Goal: Information Seeking & Learning: Compare options

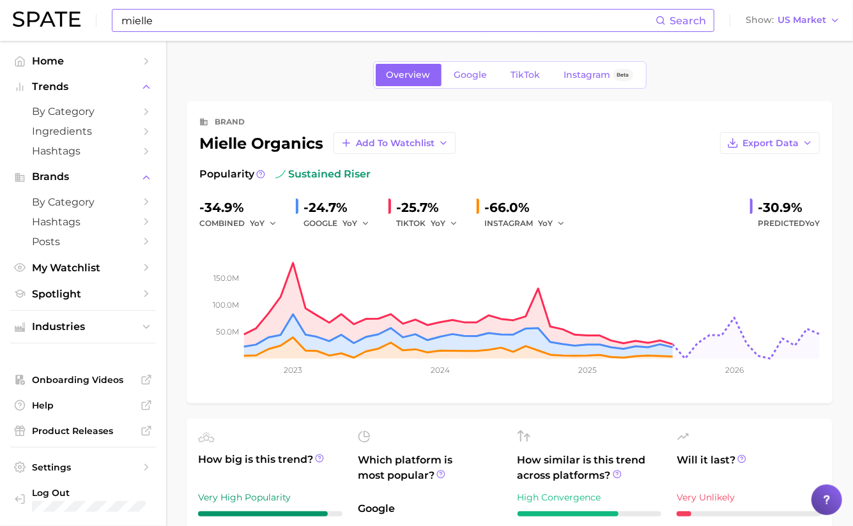
click at [156, 22] on input "mielle" at bounding box center [387, 21] width 535 height 22
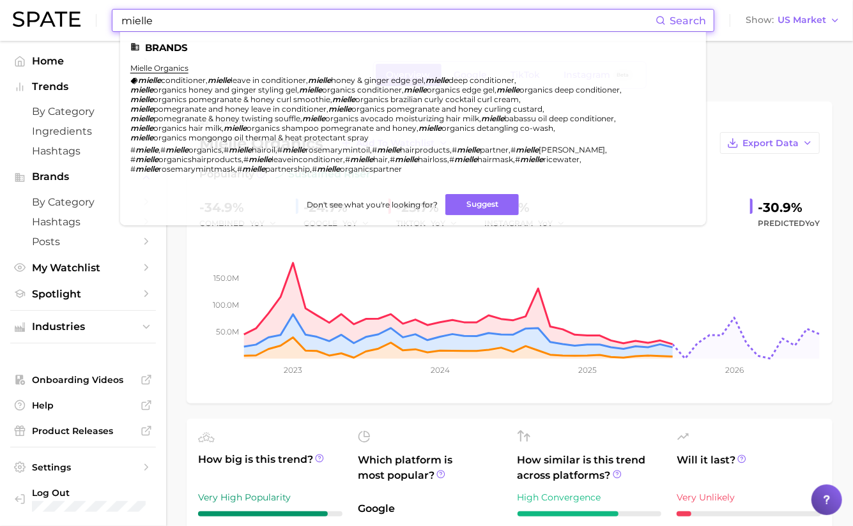
click at [156, 22] on input "mielle" at bounding box center [387, 21] width 535 height 22
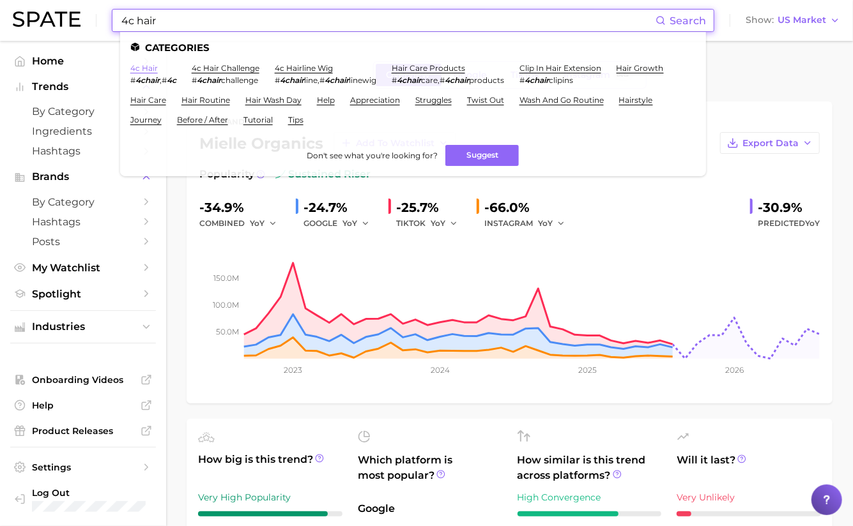
type input "4c hair"
click at [135, 68] on link "4c hair" at bounding box center [143, 68] width 27 height 10
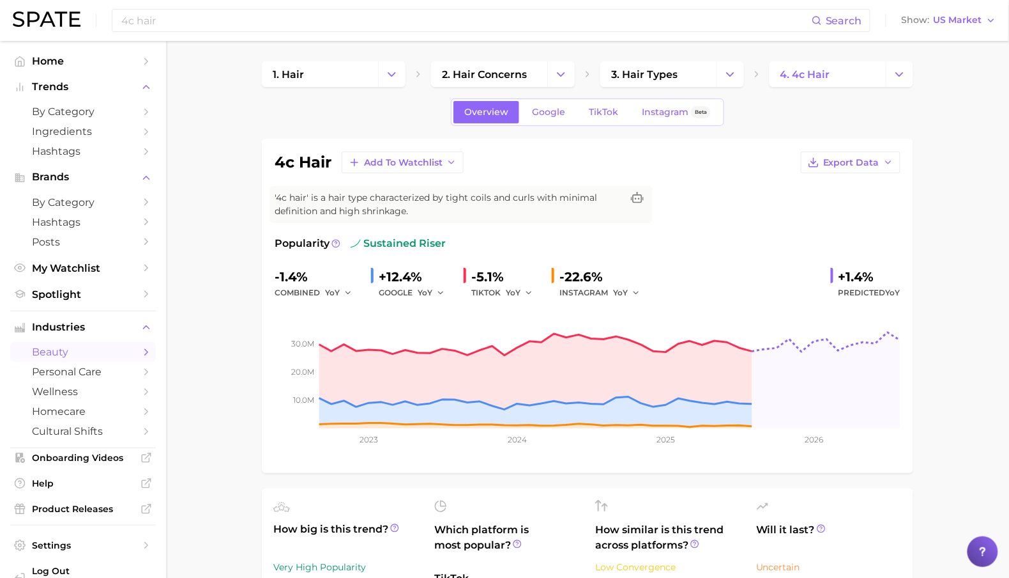
click at [395, 277] on div "+12.4%" at bounding box center [416, 276] width 75 height 20
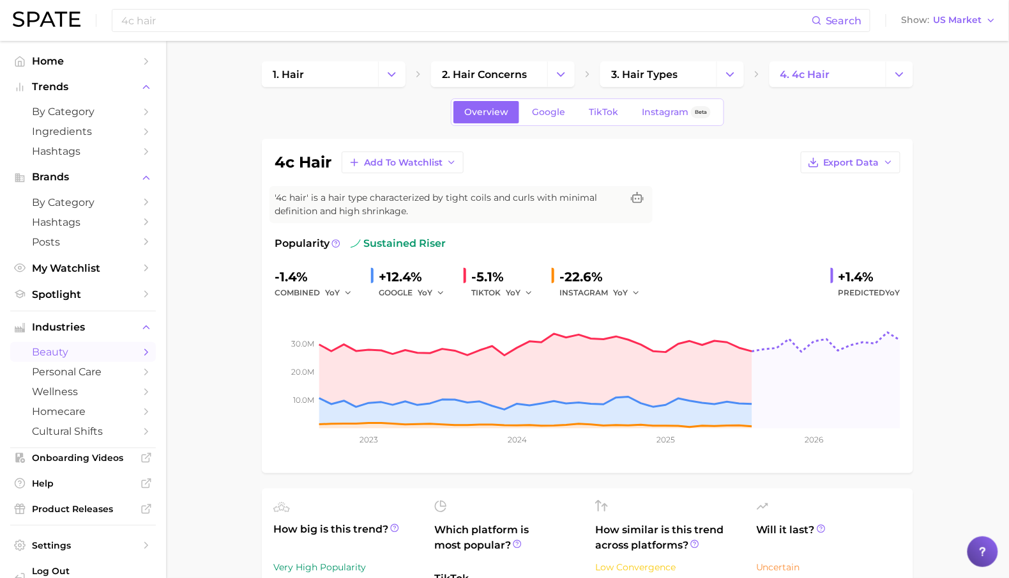
click at [123, 23] on input "4c hair" at bounding box center [466, 21] width 692 height 22
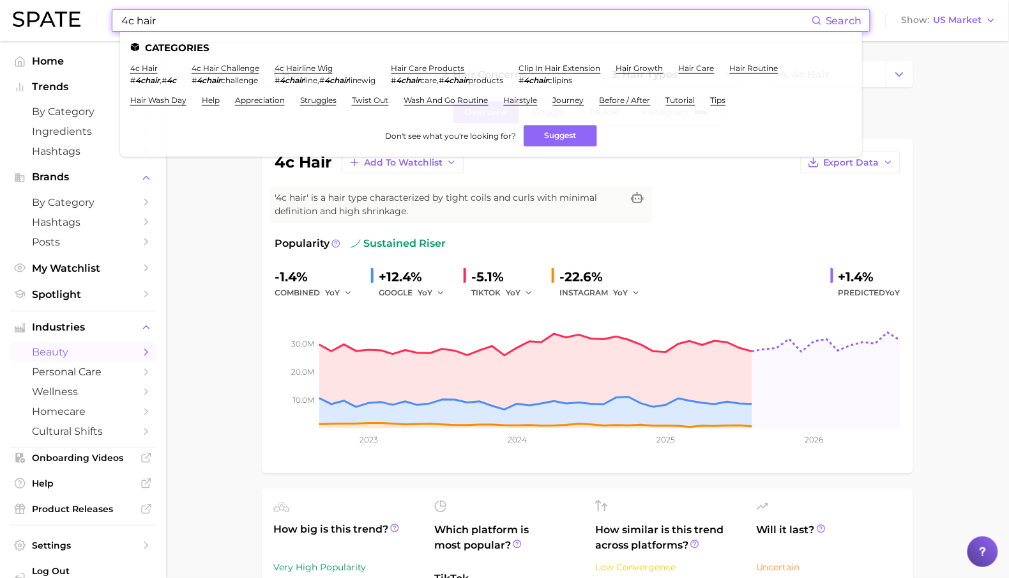
drag, startPoint x: 129, startPoint y: 18, endPoint x: 119, endPoint y: 17, distance: 9.6
click at [120, 17] on input "4c hair" at bounding box center [466, 21] width 692 height 22
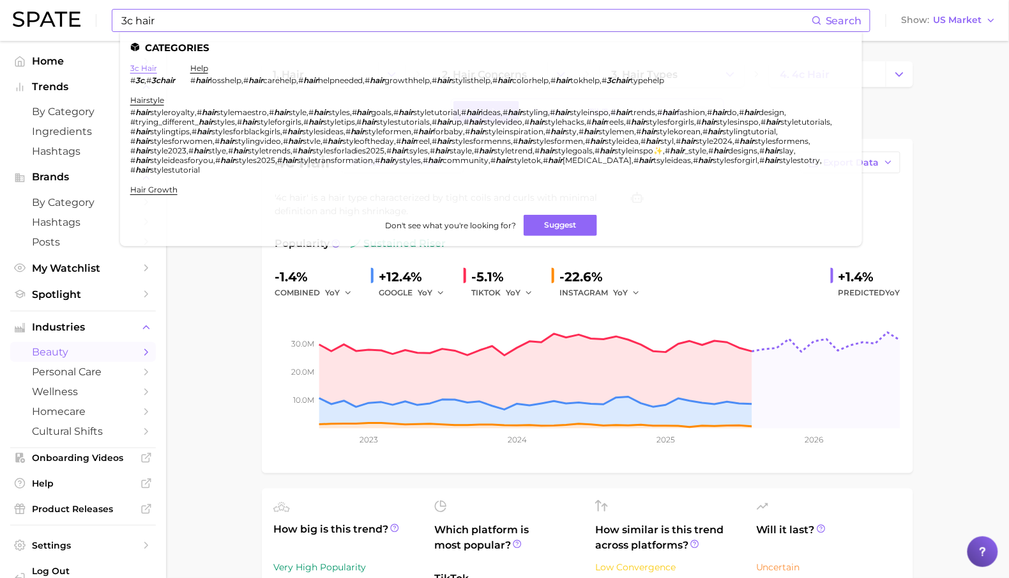
click at [140, 66] on link "3c hair" at bounding box center [143, 68] width 27 height 10
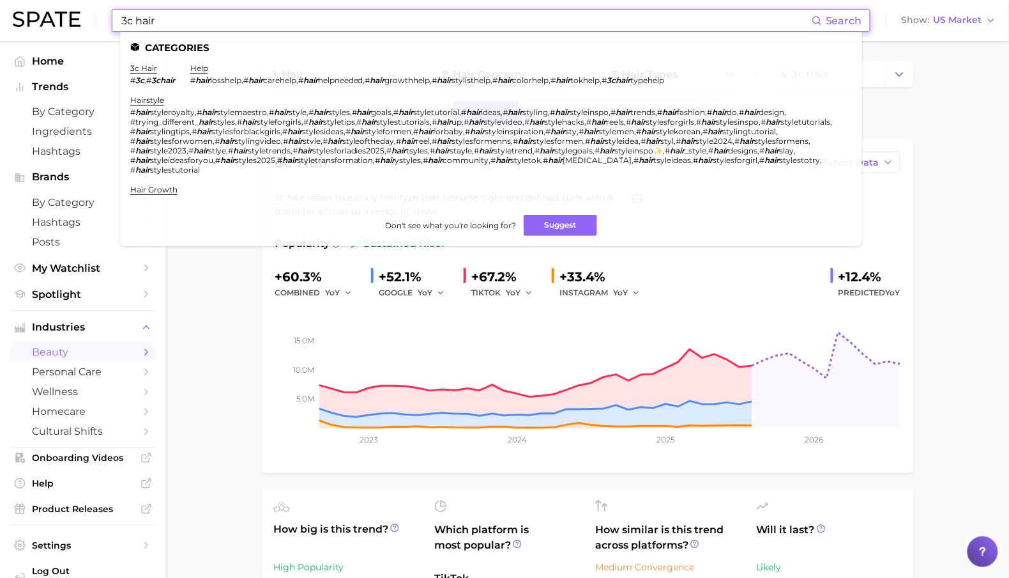
click at [119, 20] on div "3c hair Search Categories 3c hair # 3c , # 3chair help # hair losshelp , # hair…" at bounding box center [491, 20] width 759 height 23
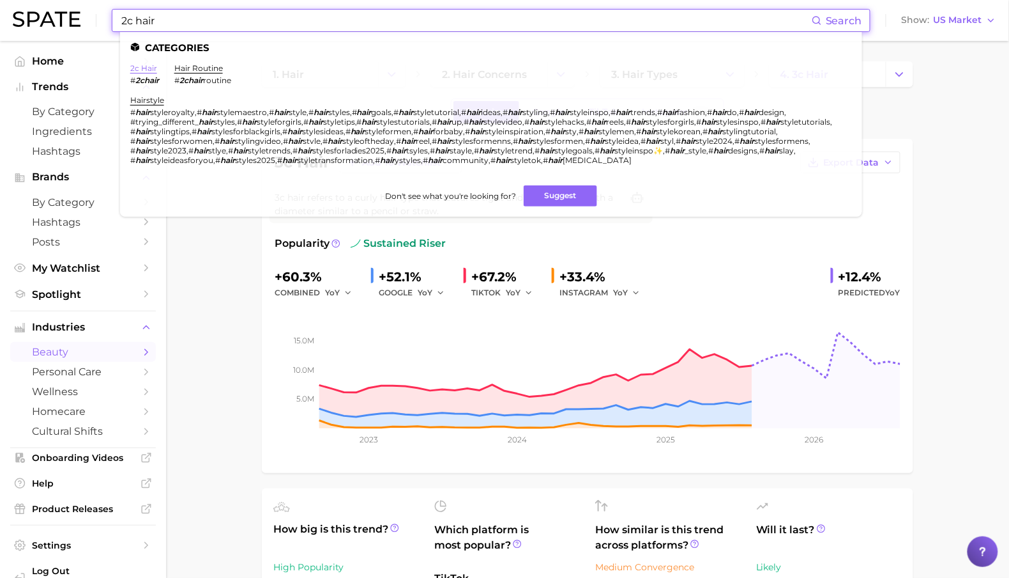
click at [146, 64] on link "2c hair" at bounding box center [143, 68] width 27 height 10
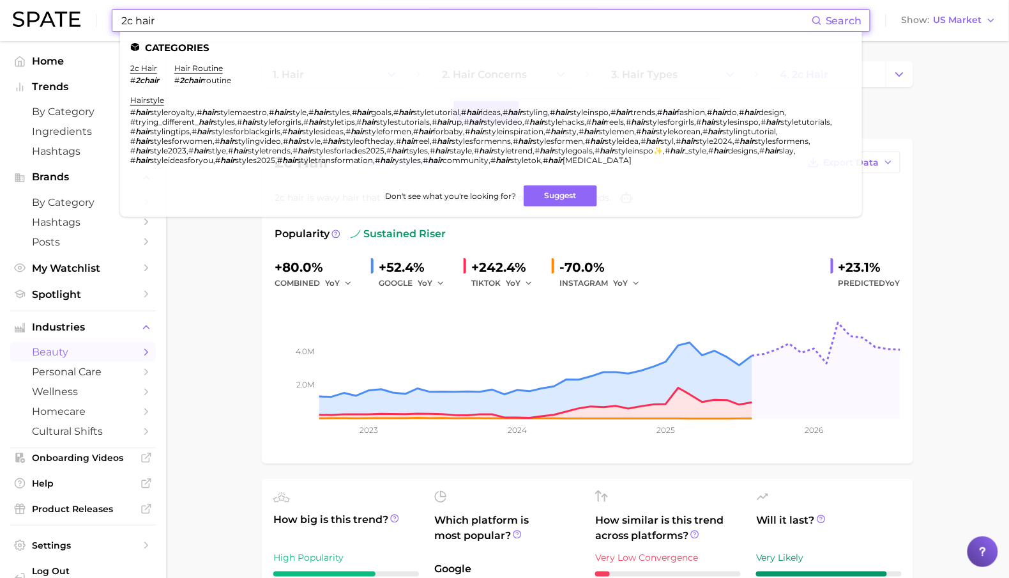
click at [157, 12] on input "2c hair" at bounding box center [466, 21] width 692 height 22
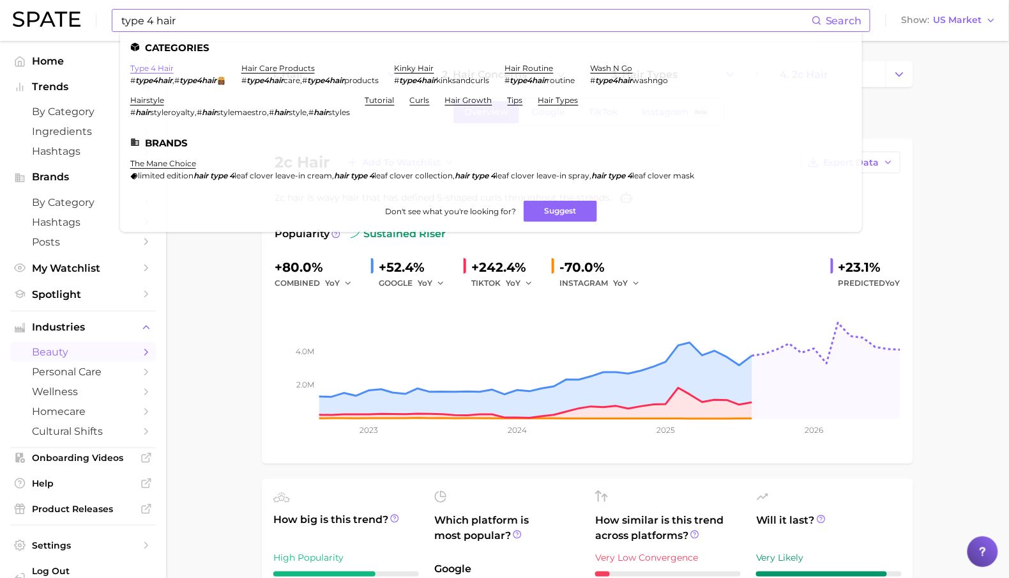
click at [146, 67] on link "type 4 hair" at bounding box center [151, 68] width 43 height 10
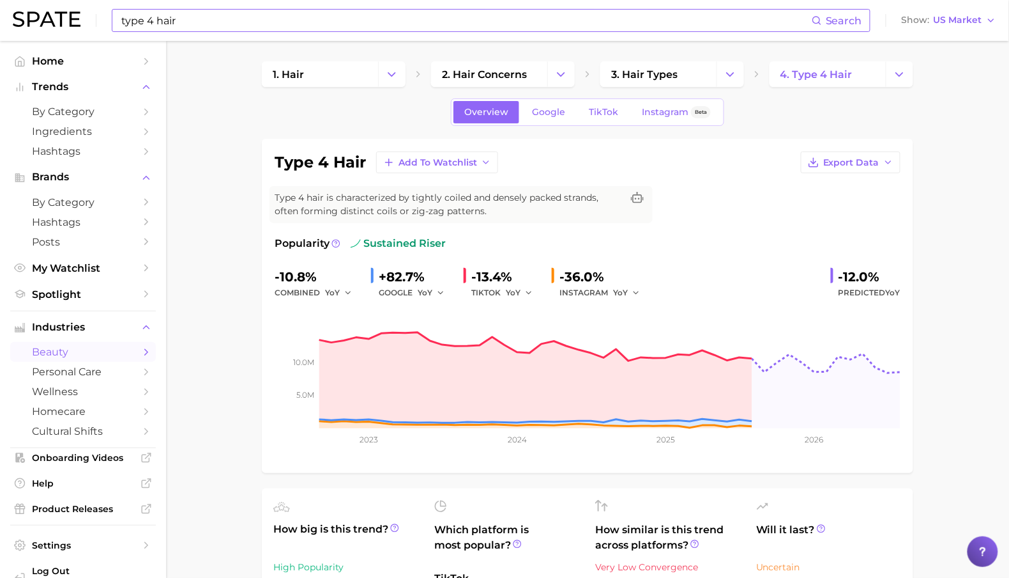
click at [232, 20] on input "type 4 hair" at bounding box center [466, 21] width 692 height 22
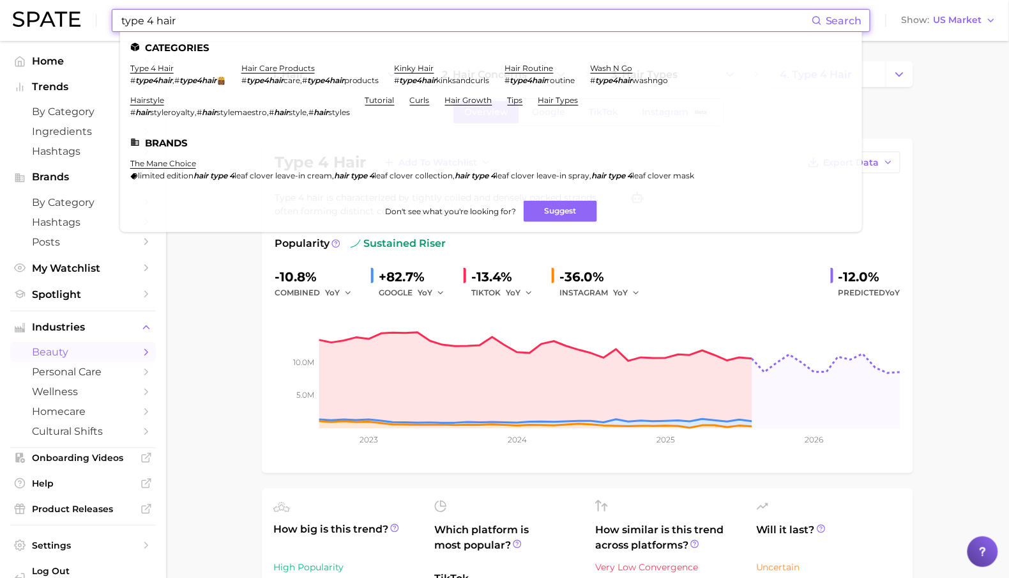
click at [232, 20] on input "type 4 hair" at bounding box center [466, 21] width 692 height 22
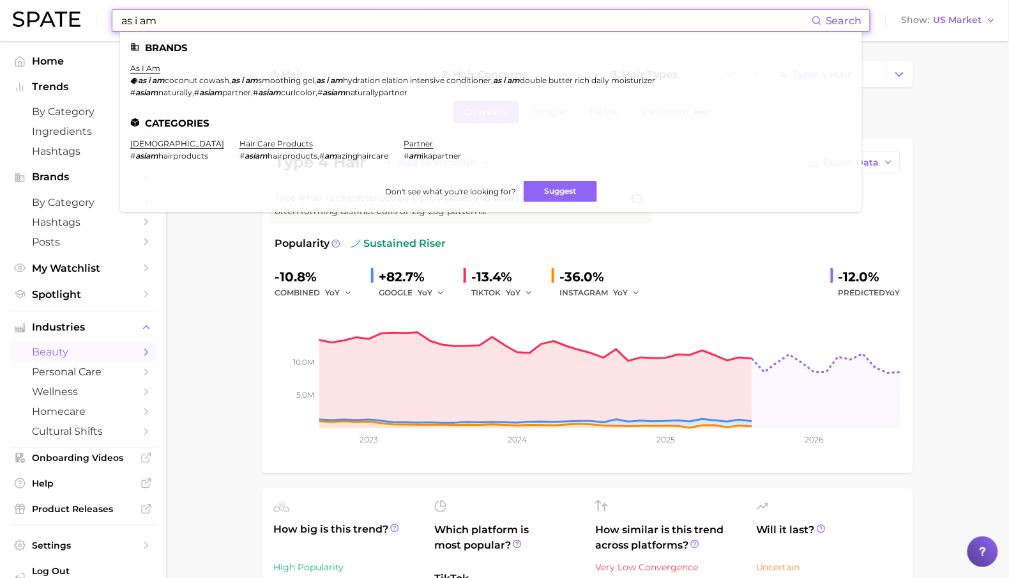
type input "as i am"
click at [144, 63] on ul "Brands as i am as i am coconut cowash , as i am smoothing gel , as i am hydrati…" at bounding box center [491, 122] width 742 height 180
click at [148, 72] on link "as i am" at bounding box center [145, 68] width 30 height 10
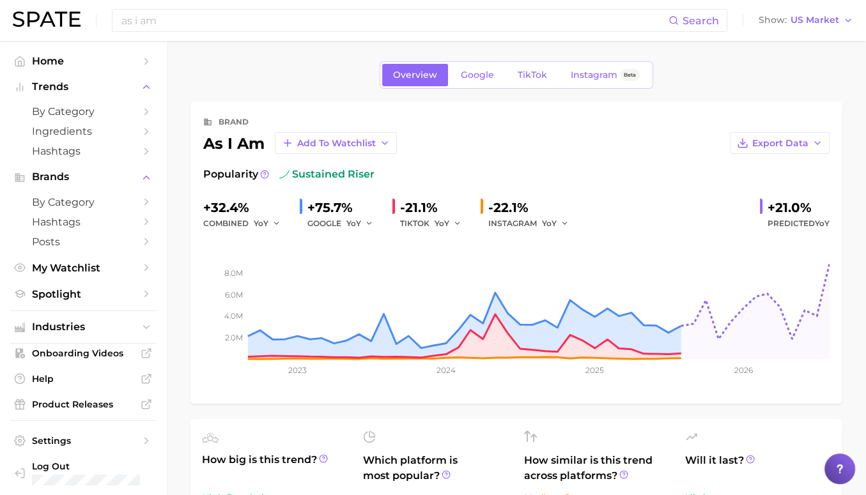
click at [754, 83] on div "Overview Google TikTok Instagram Beta" at bounding box center [516, 74] width 652 height 27
click at [827, 131] on div "brand as i am Add to Watchlist Export Data" at bounding box center [516, 134] width 626 height 40
click at [810, 141] on button "Export Data" at bounding box center [780, 143] width 100 height 22
click at [744, 165] on span "Time Series CSV" at bounding box center [747, 167] width 75 height 11
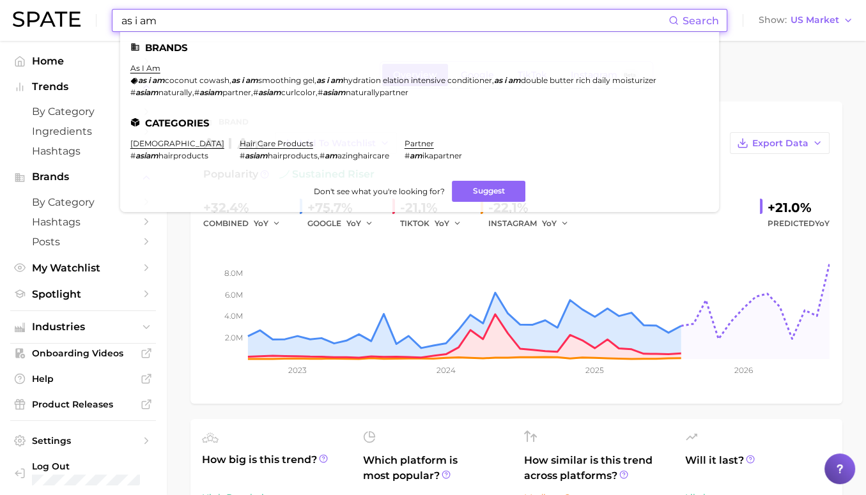
click at [171, 22] on input "as i am" at bounding box center [394, 21] width 548 height 22
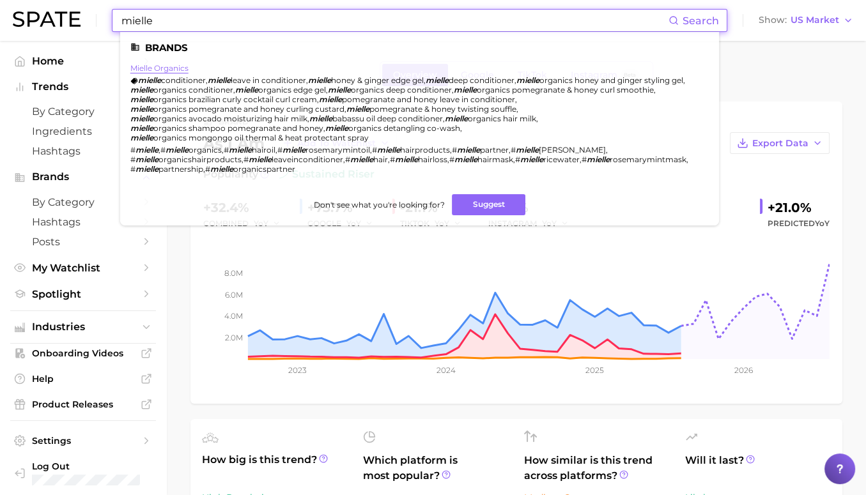
click at [162, 67] on link "mielle organics" at bounding box center [159, 68] width 58 height 10
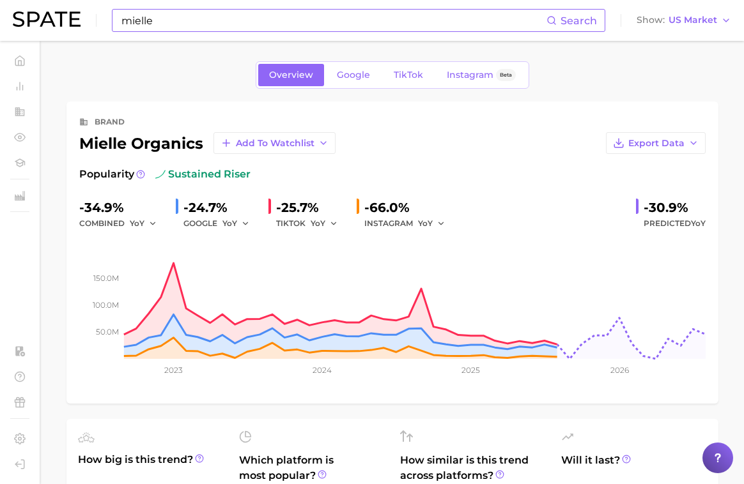
click at [184, 23] on input "mielle" at bounding box center [333, 21] width 426 height 22
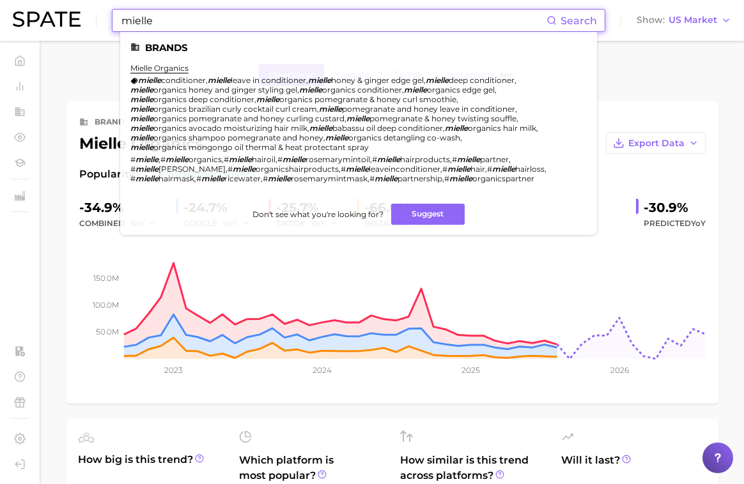
click at [184, 23] on input "mielle" at bounding box center [333, 21] width 426 height 22
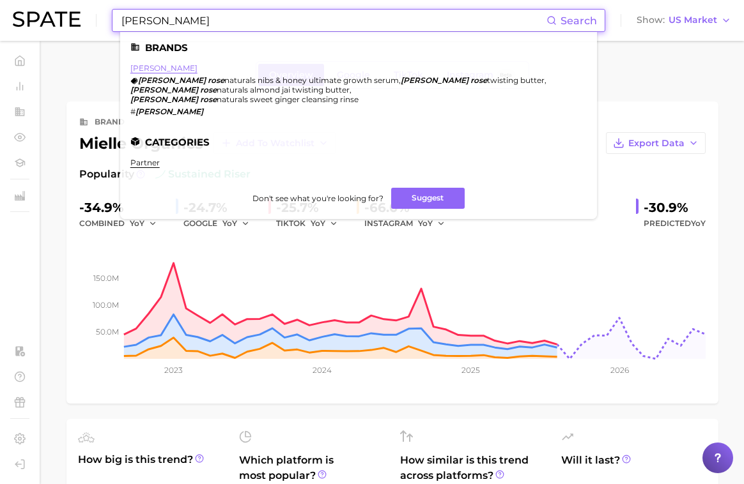
click at [158, 70] on link "[PERSON_NAME]" at bounding box center [163, 68] width 67 height 10
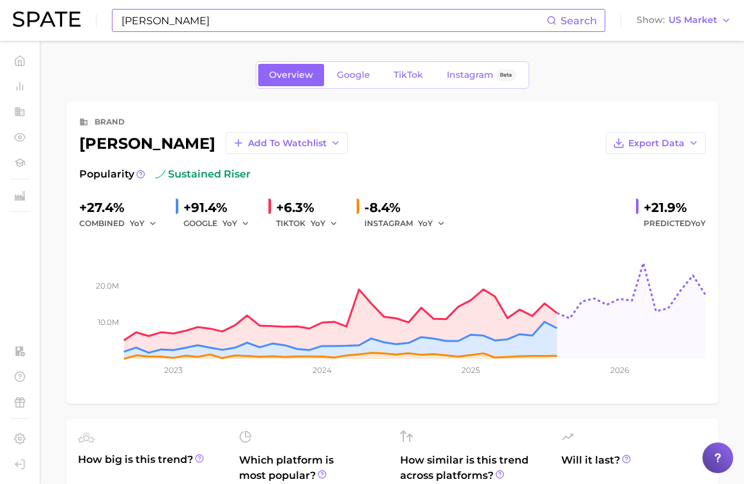
click at [250, 23] on input "[PERSON_NAME]" at bounding box center [333, 21] width 426 height 22
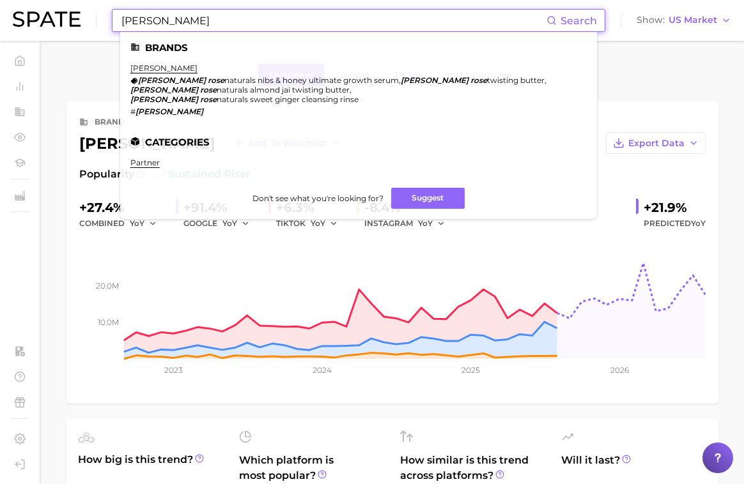
click at [250, 23] on input "[PERSON_NAME]" at bounding box center [333, 21] width 426 height 22
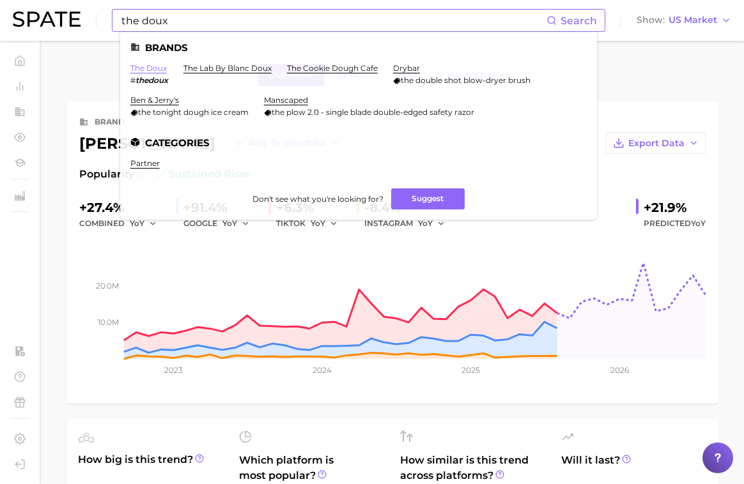
click at [153, 66] on link "the doux" at bounding box center [148, 68] width 36 height 10
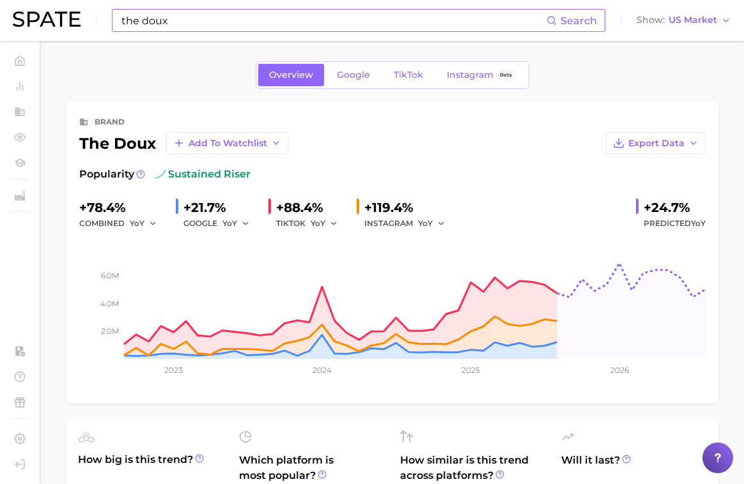
click at [622, 82] on div "Overview Google TikTok Instagram Beta" at bounding box center [392, 74] width 652 height 27
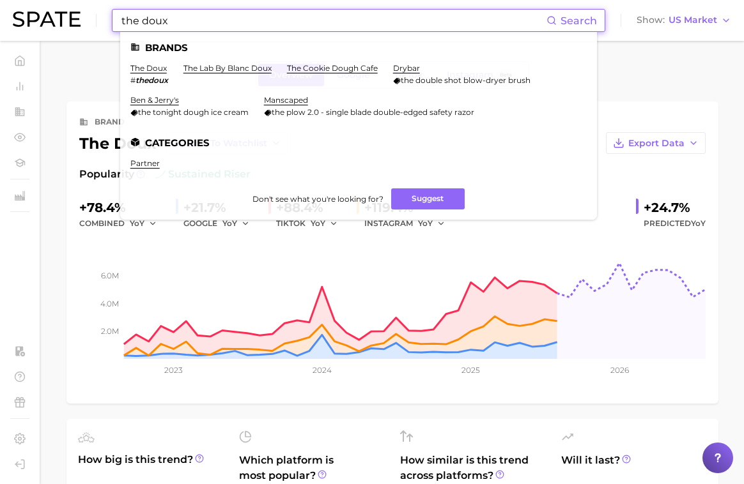
click at [135, 17] on input "the doux" at bounding box center [333, 21] width 426 height 22
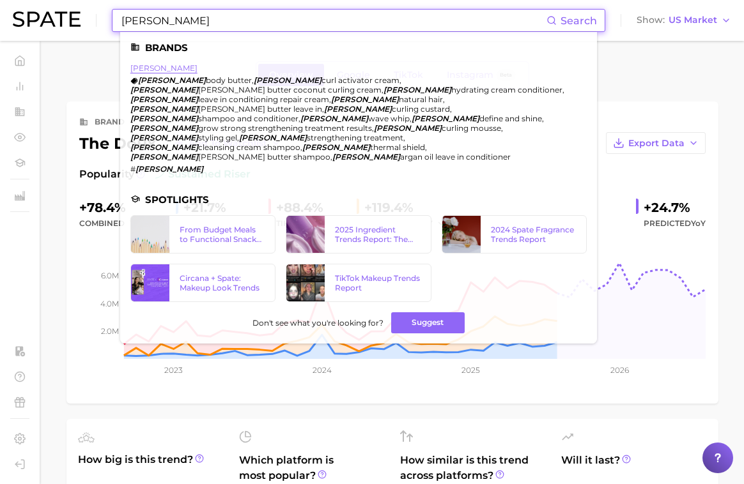
click at [148, 68] on link "[PERSON_NAME]" at bounding box center [163, 68] width 67 height 10
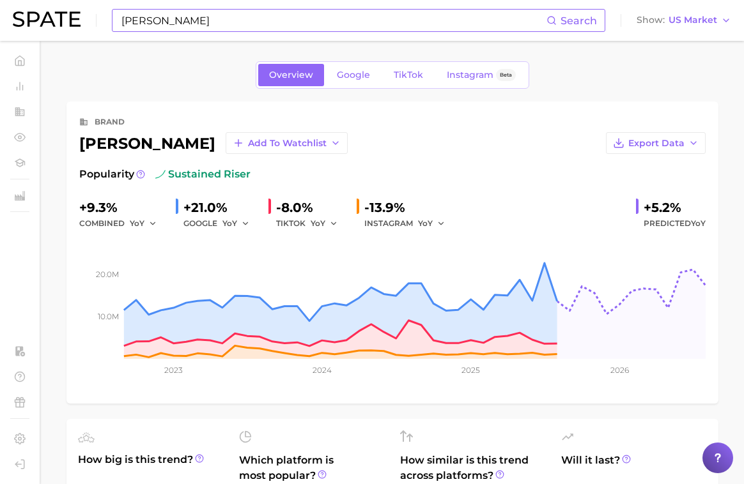
click at [239, 26] on input "[PERSON_NAME]" at bounding box center [333, 21] width 426 height 22
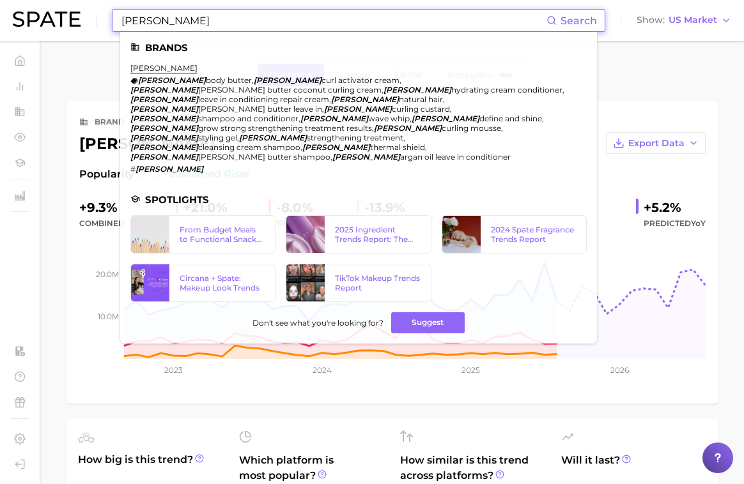
click at [239, 26] on input "[PERSON_NAME]" at bounding box center [333, 21] width 426 height 22
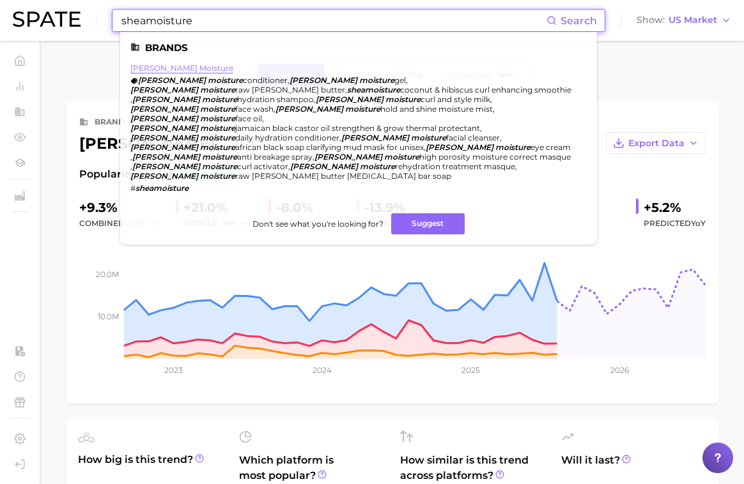
click at [157, 69] on link "[PERSON_NAME] moisture" at bounding box center [181, 68] width 103 height 10
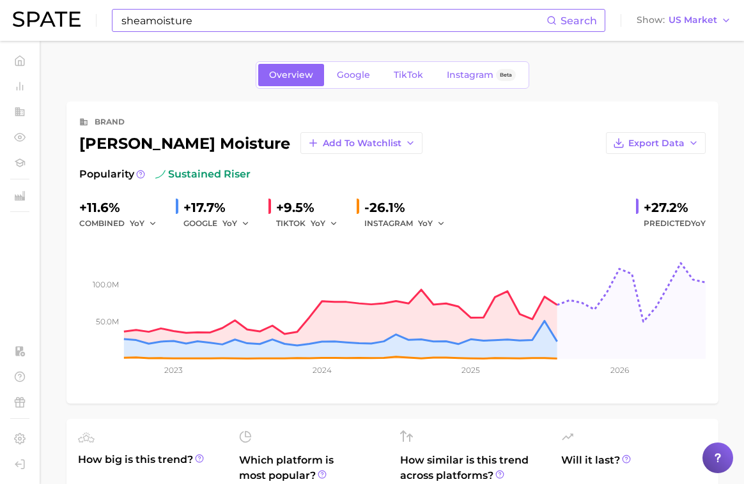
click at [655, 75] on div "Overview Google TikTok Instagram Beta" at bounding box center [392, 74] width 652 height 27
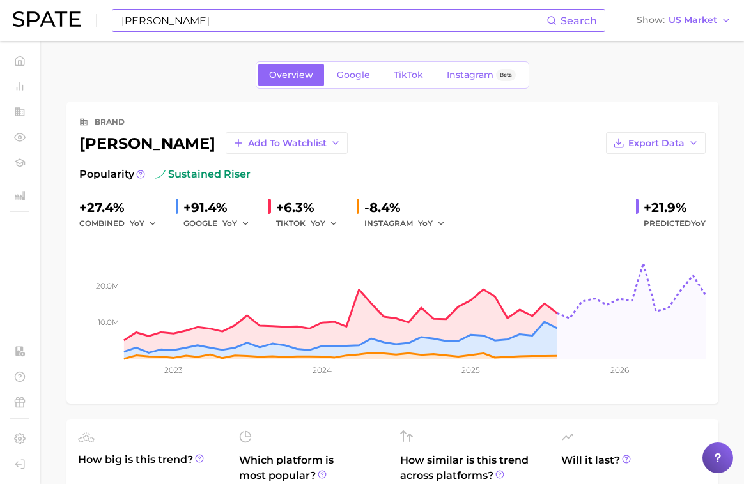
click at [123, 65] on div "Overview Google TikTok Instagram Beta" at bounding box center [392, 74] width 652 height 27
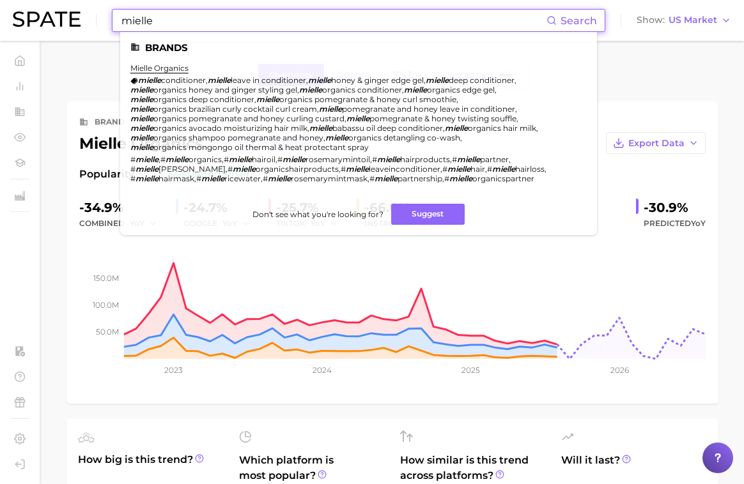
click at [169, 17] on input "mielle" at bounding box center [333, 21] width 426 height 22
drag, startPoint x: 169, startPoint y: 17, endPoint x: 159, endPoint y: 16, distance: 9.7
click at [167, 17] on input "mielle" at bounding box center [333, 21] width 426 height 22
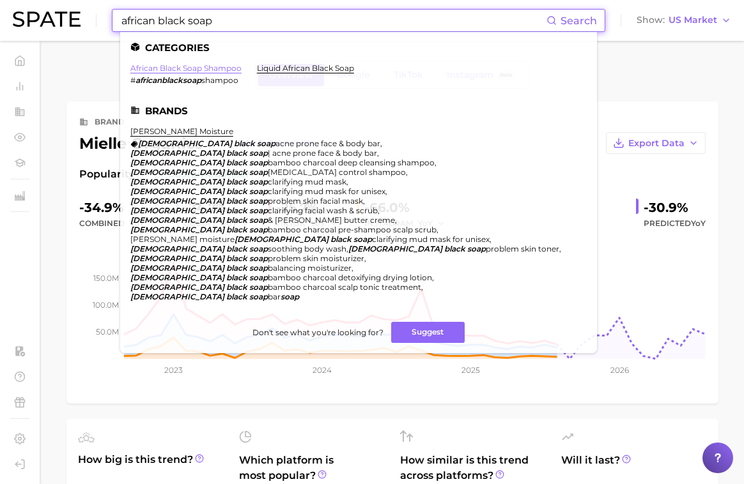
type input "african black soap"
click at [210, 68] on link "african black soap shampoo" at bounding box center [185, 68] width 111 height 10
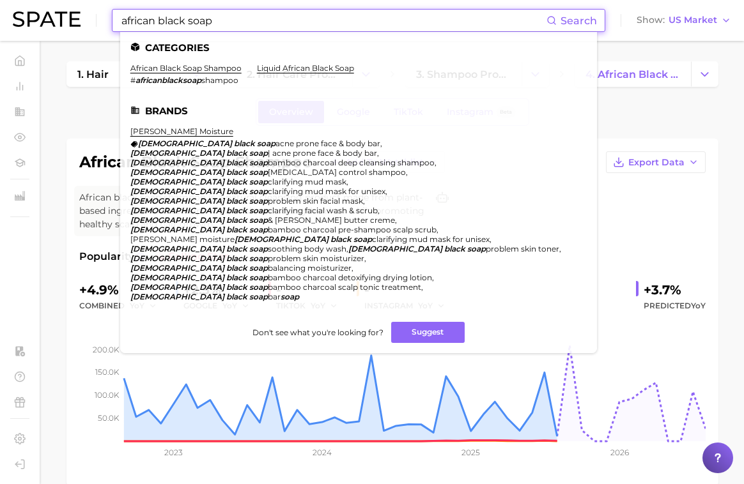
drag, startPoint x: 158, startPoint y: 18, endPoint x: 46, endPoint y: 8, distance: 112.9
click at [46, 8] on div "african black soap Search Categories african black soap shampoo # africanblacks…" at bounding box center [372, 20] width 718 height 41
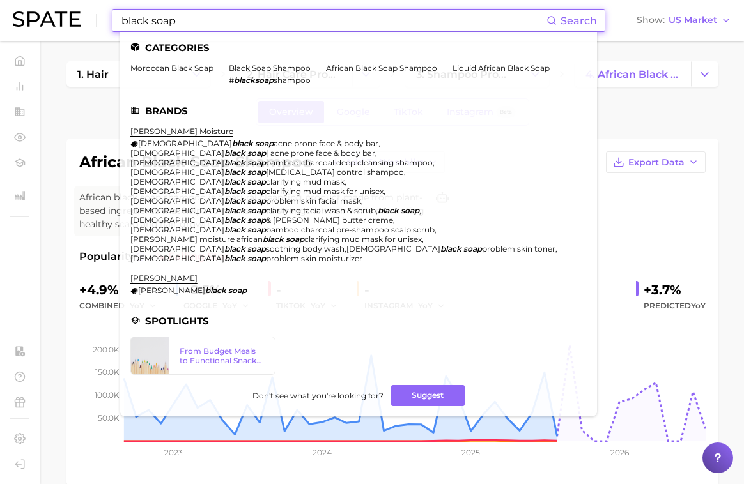
type input "black soap"
